Goal: Task Accomplishment & Management: Complete application form

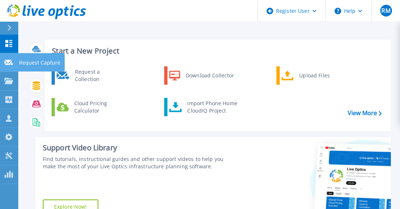
click at [10, 64] on icon at bounding box center [8, 62] width 9 height 5
click at [31, 63] on p "Request Capture" at bounding box center [39, 62] width 41 height 19
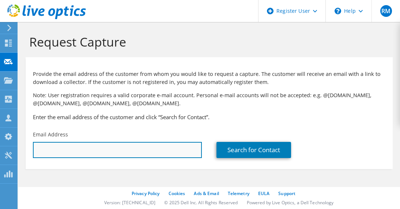
click at [157, 154] on input "text" at bounding box center [117, 150] width 169 height 16
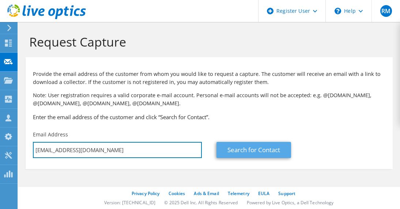
type input "[EMAIL_ADDRESS][DOMAIN_NAME]"
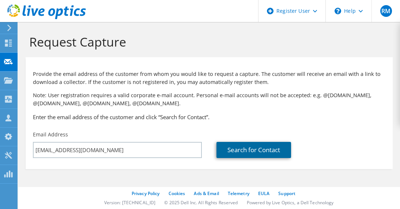
click at [260, 156] on link "Search for Contact" at bounding box center [254, 150] width 75 height 16
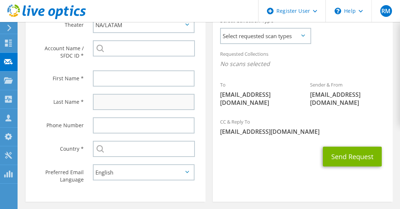
scroll to position [219, 0]
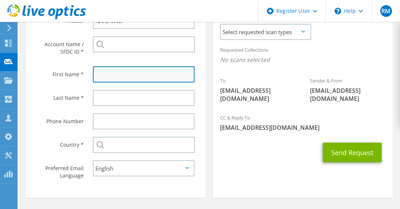
click at [106, 81] on input "text" at bounding box center [144, 74] width 102 height 16
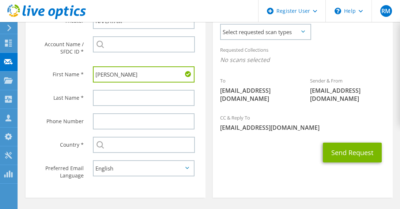
type input "[PERSON_NAME]"
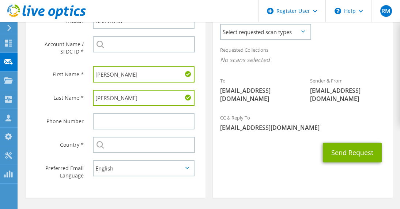
scroll to position [183, 0]
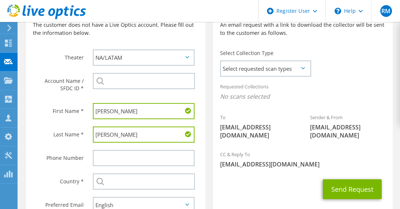
type input "[PERSON_NAME]"
click at [98, 79] on div at bounding box center [144, 81] width 102 height 16
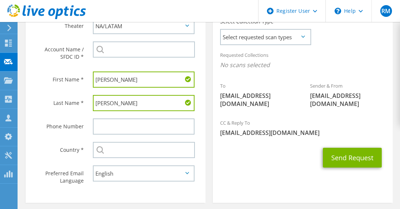
scroll to position [219, 0]
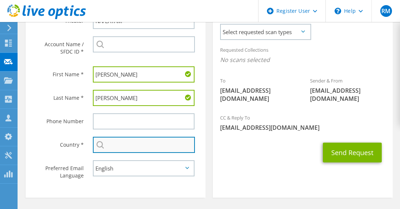
click at [120, 143] on input "text" at bounding box center [144, 144] width 102 height 16
type input "[GEOGRAPHIC_DATA]"
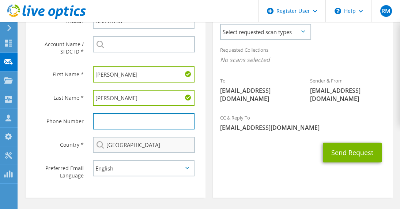
type input "09555343539"
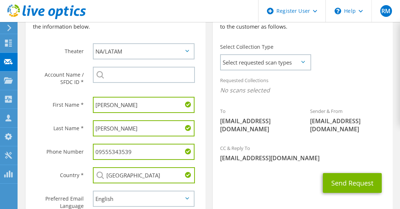
scroll to position [183, 0]
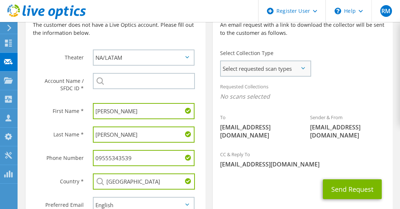
click at [250, 71] on span "Select requested scan types" at bounding box center [265, 68] width 89 height 15
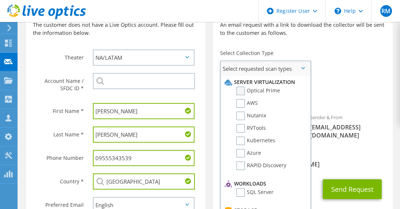
click at [252, 91] on label "Optical Prime" at bounding box center [258, 90] width 44 height 9
click at [0, 0] on input "Optical Prime" at bounding box center [0, 0] width 0 height 0
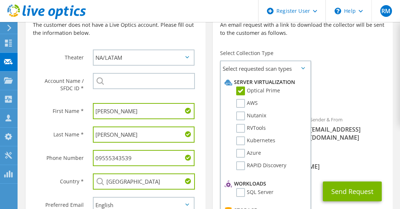
click at [356, 149] on div "CC & Reply To [EMAIL_ADDRESS][DOMAIN_NAME]" at bounding box center [303, 161] width 180 height 25
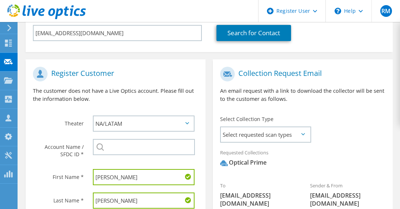
scroll to position [73, 0]
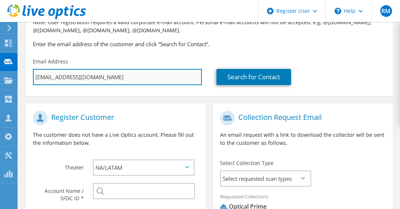
click at [63, 76] on input "[EMAIL_ADDRESS][DOMAIN_NAME]" at bounding box center [117, 77] width 169 height 16
type input "[EMAIL_ADDRESS][DOMAIN_NAME]"
type input "Select"
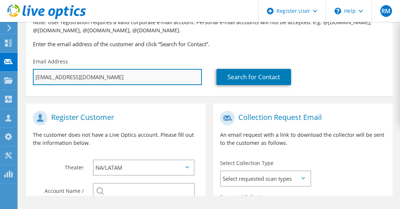
scroll to position [0, 0]
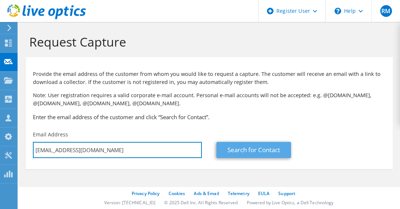
type input "[EMAIL_ADDRESS][DOMAIN_NAME]"
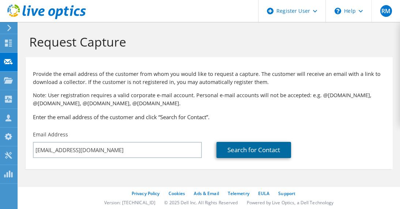
click at [250, 147] on link "Search for Contact" at bounding box center [254, 150] width 75 height 16
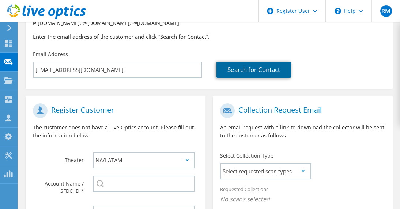
scroll to position [153, 0]
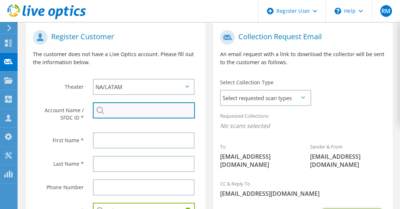
click at [121, 113] on input "search" at bounding box center [144, 110] width 102 height 16
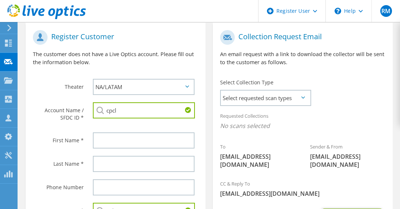
drag, startPoint x: 144, startPoint y: 112, endPoint x: 98, endPoint y: 106, distance: 46.1
click at [98, 106] on div "cpcl CPCLIN CENTRO DE PESQUISAS CLINICAS LTDA. : 3555528606 Cpclin Consultorio …" at bounding box center [144, 110] width 102 height 16
paste input "Chennai Petroleum Corporation Limited"
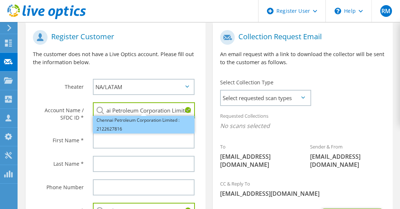
scroll to position [0, 0]
click at [146, 124] on li "Chennai Petroleum Corporation Limited : 2122627816" at bounding box center [144, 125] width 102 height 18
type input "Chennai Petroleum Corporation Limited : 2122627816"
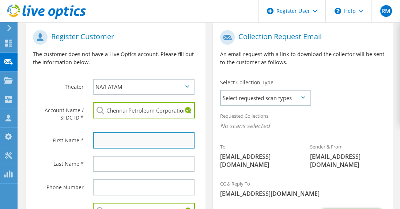
click at [140, 139] on input "text" at bounding box center [144, 140] width 102 height 16
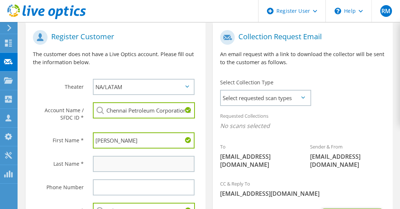
type input "[PERSON_NAME]"
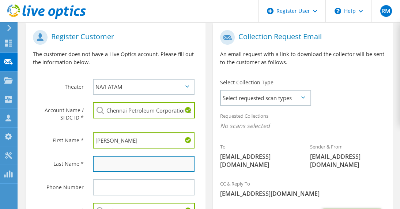
click at [144, 166] on input "text" at bounding box center [144, 164] width 102 height 16
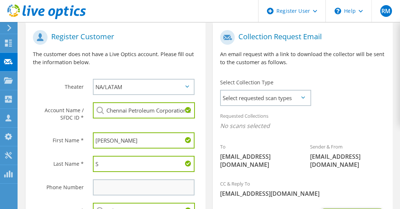
type input "S"
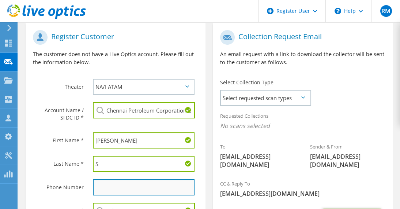
click at [140, 186] on input "text" at bounding box center [144, 187] width 102 height 16
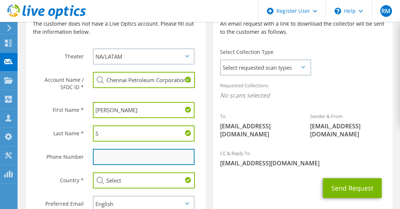
scroll to position [190, 0]
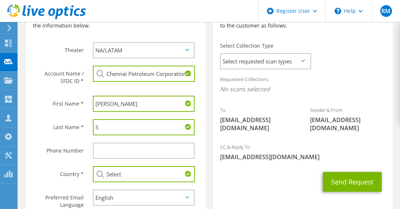
click at [136, 171] on input "Select" at bounding box center [144, 174] width 102 height 16
click at [135, 170] on input "Select" at bounding box center [144, 174] width 102 height 16
type input "S"
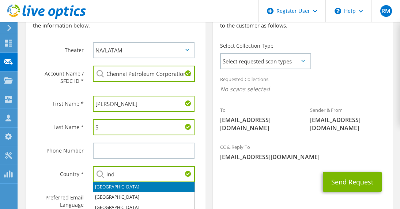
type input "[GEOGRAPHIC_DATA]"
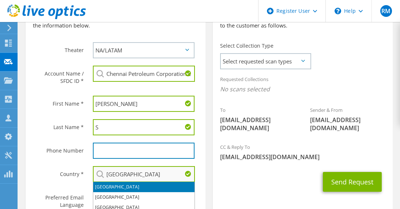
type input "09555343539"
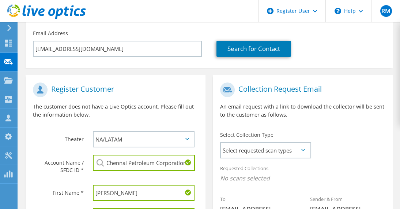
scroll to position [98, 0]
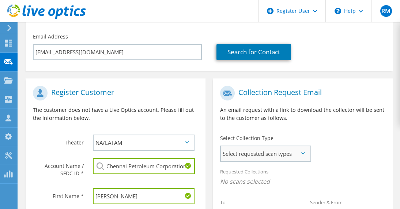
click at [266, 156] on span "Select requested scan types" at bounding box center [265, 153] width 89 height 15
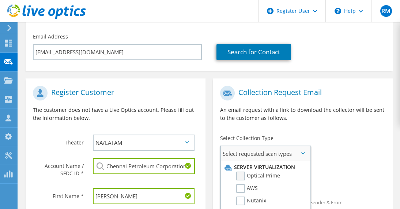
click at [262, 173] on label "Optical Prime" at bounding box center [258, 175] width 44 height 9
click at [0, 0] on input "Optical Prime" at bounding box center [0, 0] width 0 height 0
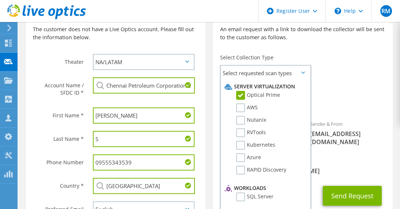
scroll to position [244, 0]
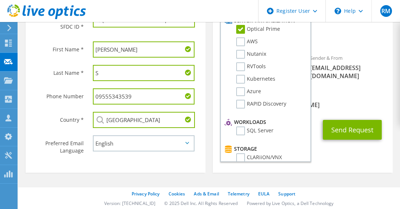
click at [344, 146] on section "Collection Request Email An email request with a link to download the collector…" at bounding box center [303, 52] width 180 height 240
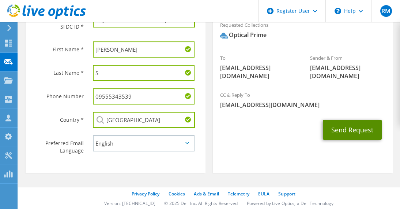
click at [345, 125] on button "Send Request" at bounding box center [352, 130] width 59 height 20
